Goal: Task Accomplishment & Management: Use online tool/utility

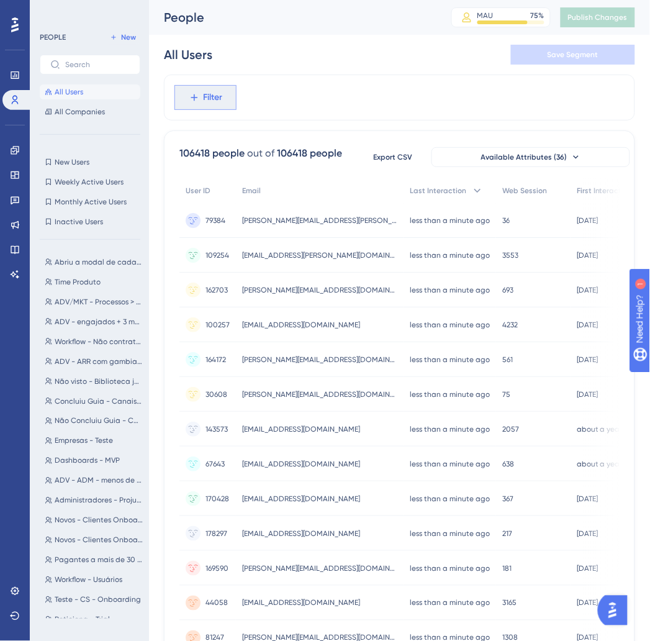
click at [215, 96] on span "Filter" at bounding box center [213, 97] width 19 height 15
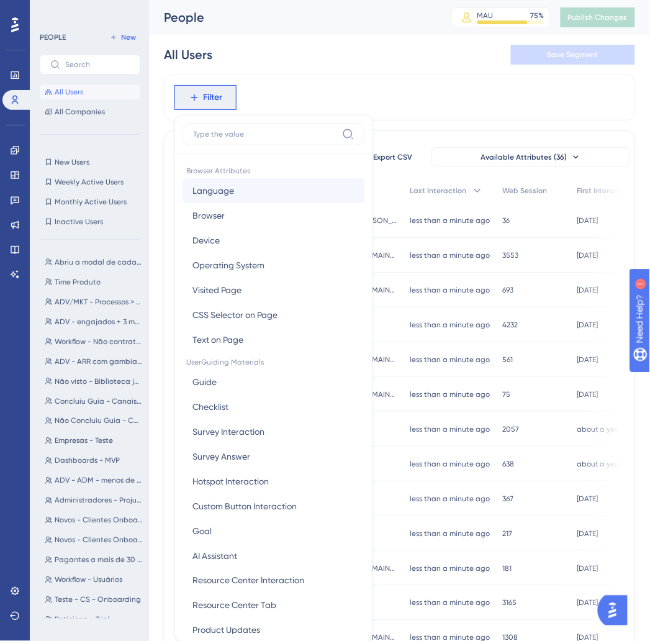
scroll to position [58, 0]
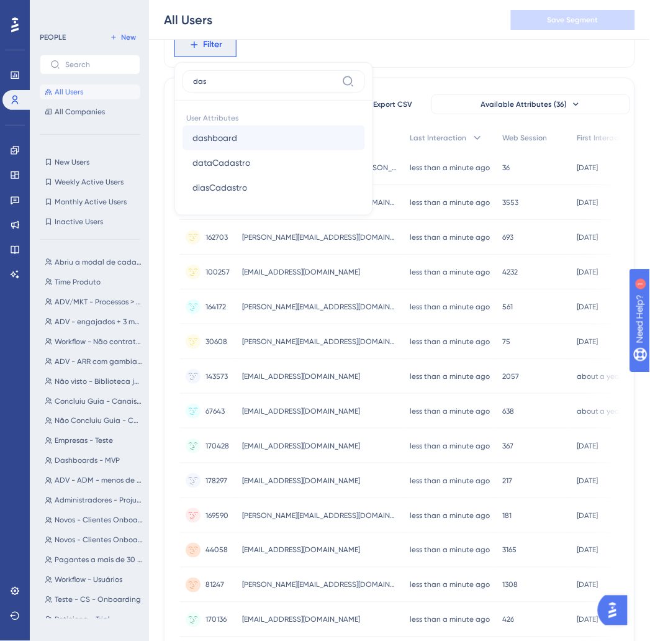
type input "das"
click at [277, 140] on button "dashboard dashboard" at bounding box center [274, 137] width 183 height 25
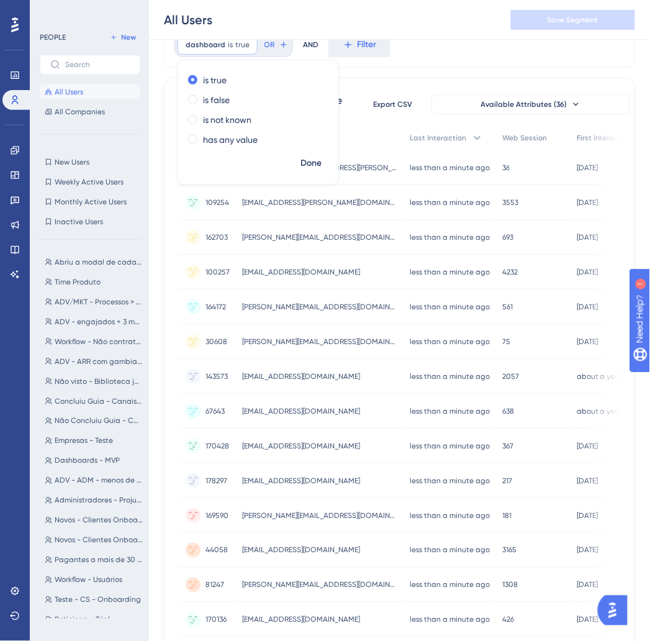
click at [450, 44] on div "dashboard is true true Remove is true is false is not known has any value Done …" at bounding box center [399, 45] width 471 height 46
